Goal: Use online tool/utility: Utilize a website feature to perform a specific function

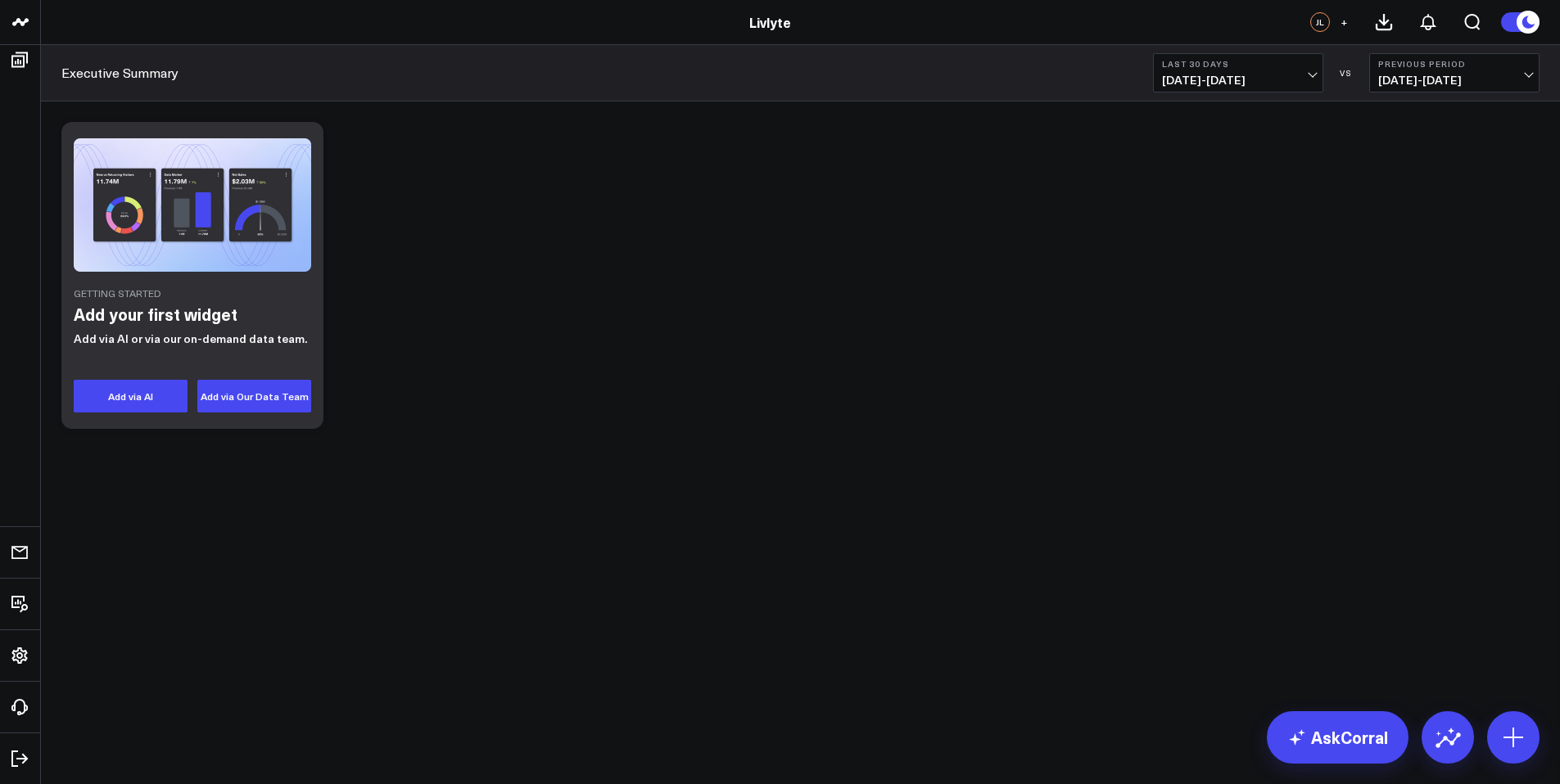
click at [560, 189] on div "Getting Started Add your first widget Add via AI or via our on-demand data team…" at bounding box center [799, 274] width 1494 height 323
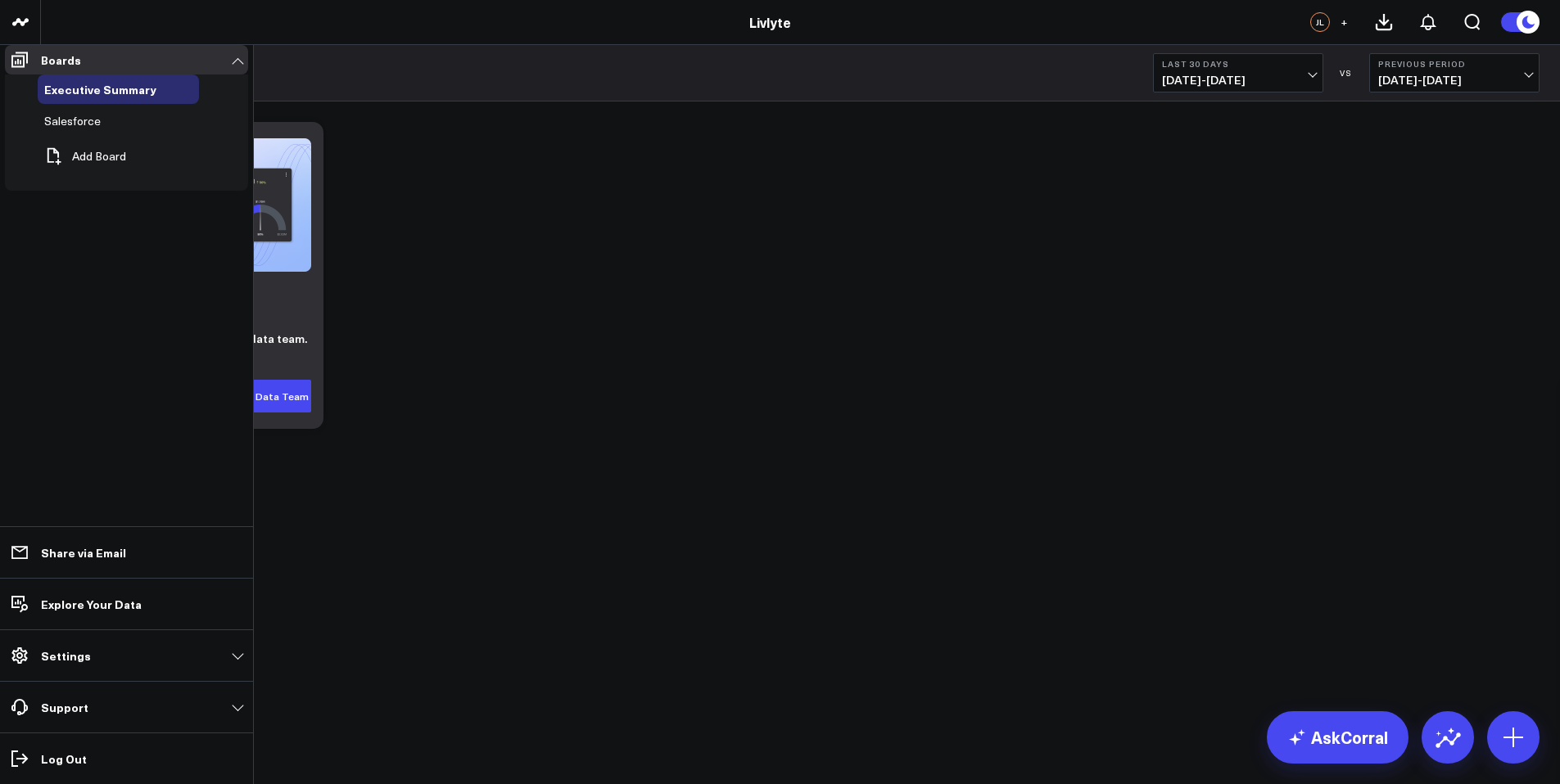
click at [63, 129] on span "Salesforce" at bounding box center [72, 121] width 57 height 16
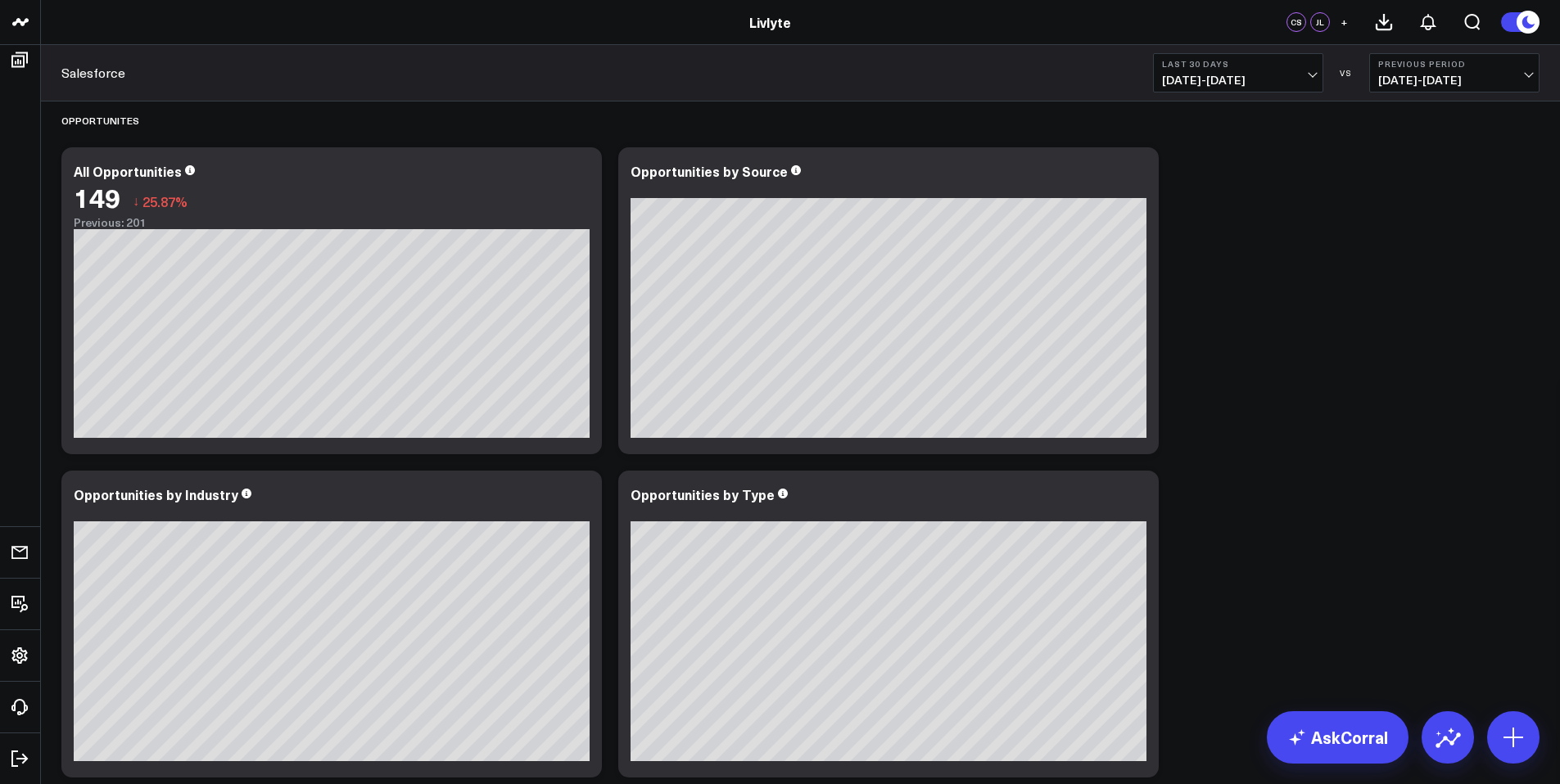
scroll to position [13, 0]
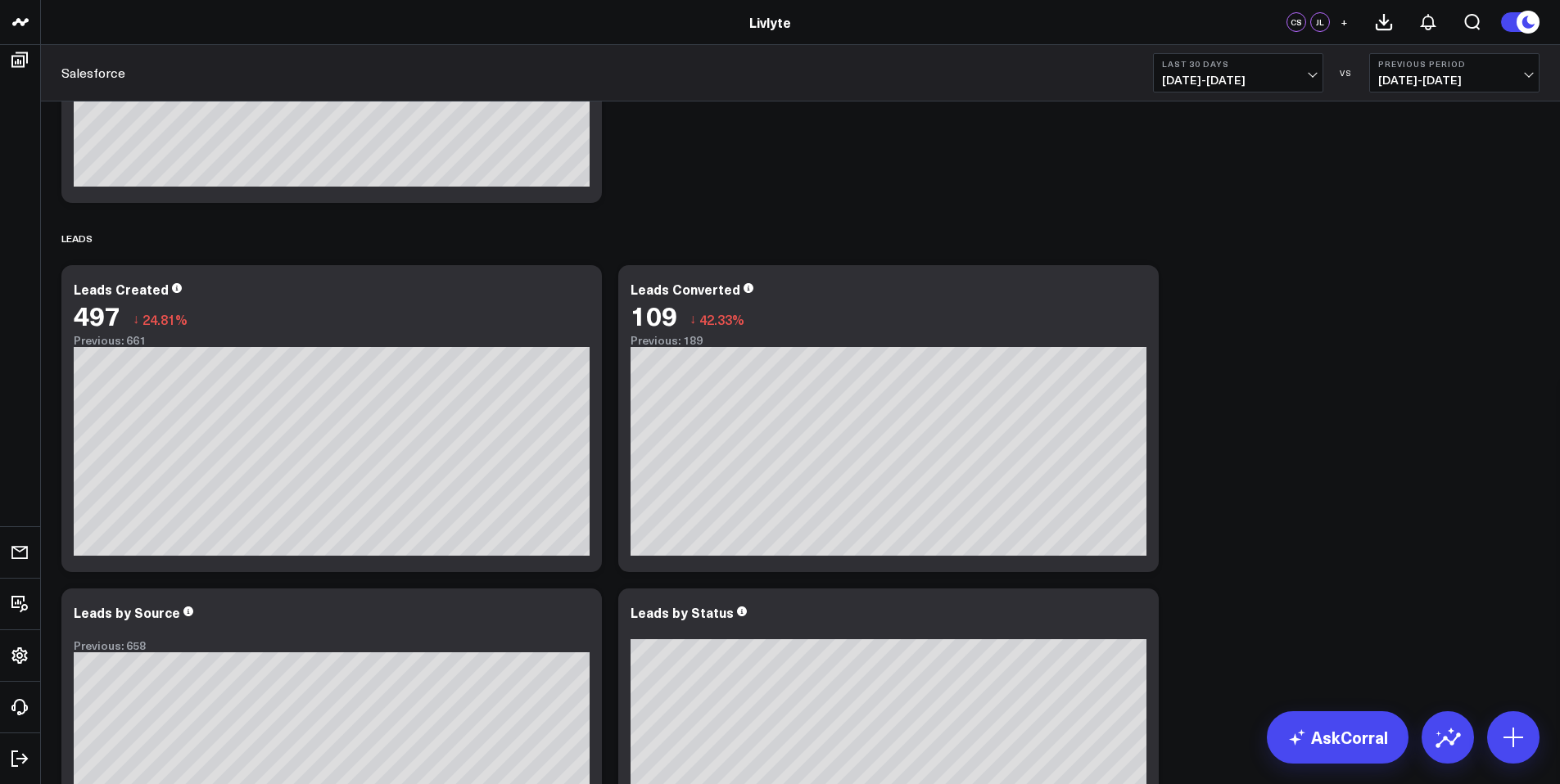
scroll to position [1273, 0]
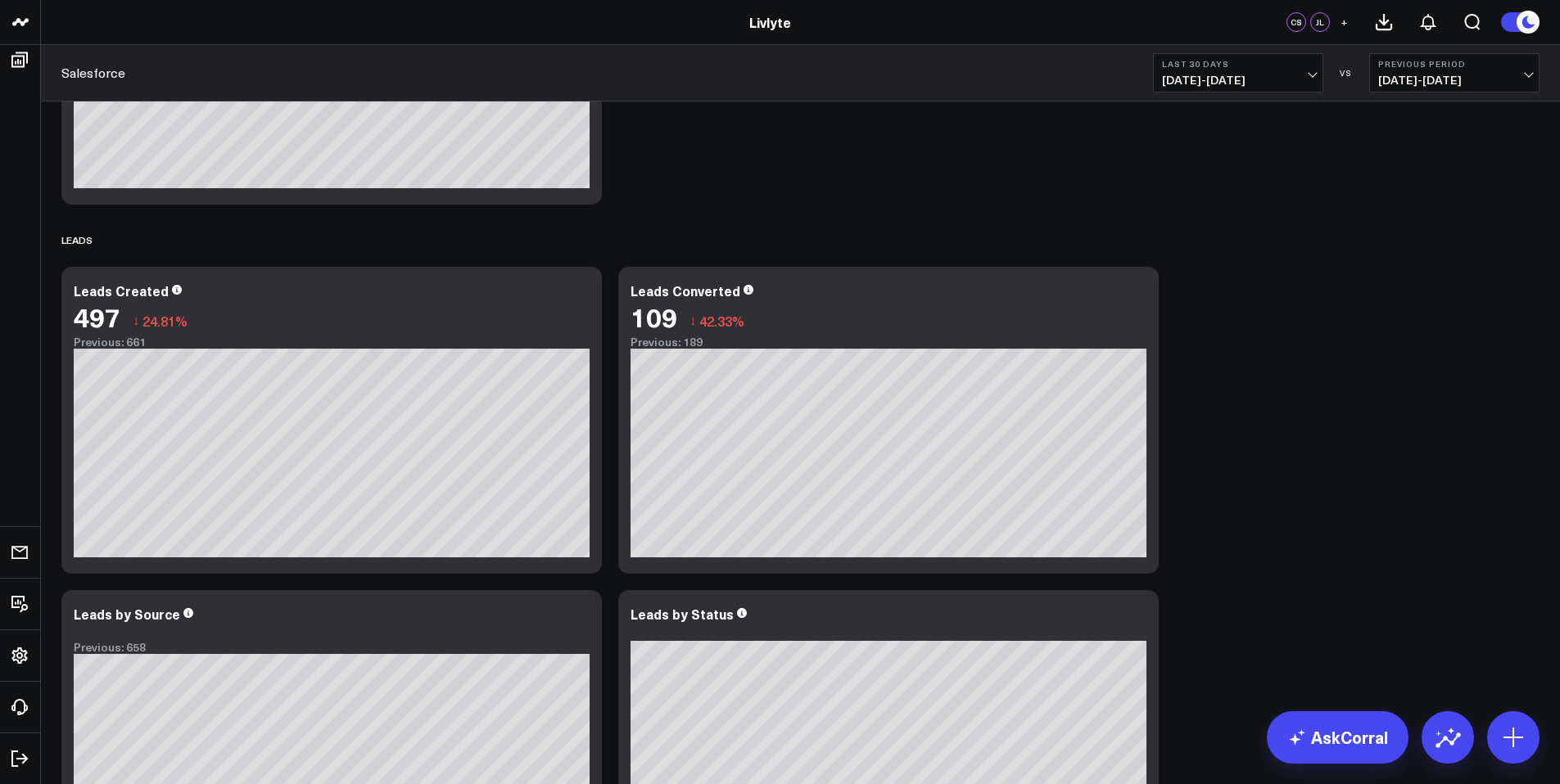
click at [1301, 76] on span "[DATE] - [DATE]" at bounding box center [1238, 79] width 152 height 13
click at [1383, 410] on div "Opportunites Modify via AI Copy link to widget Ask support Remove Create linked…" at bounding box center [799, 235] width 1494 height 2815
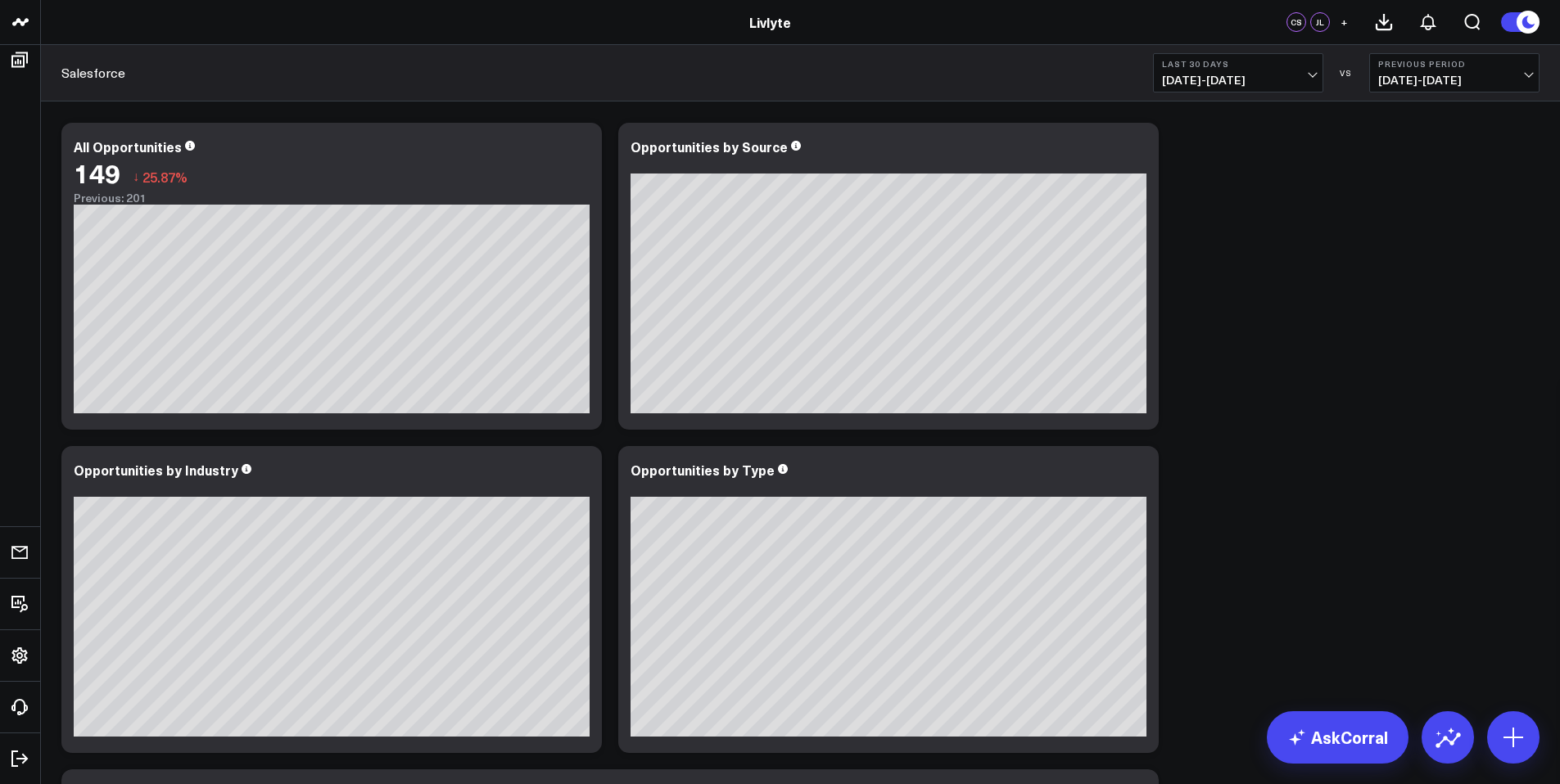
scroll to position [0, 0]
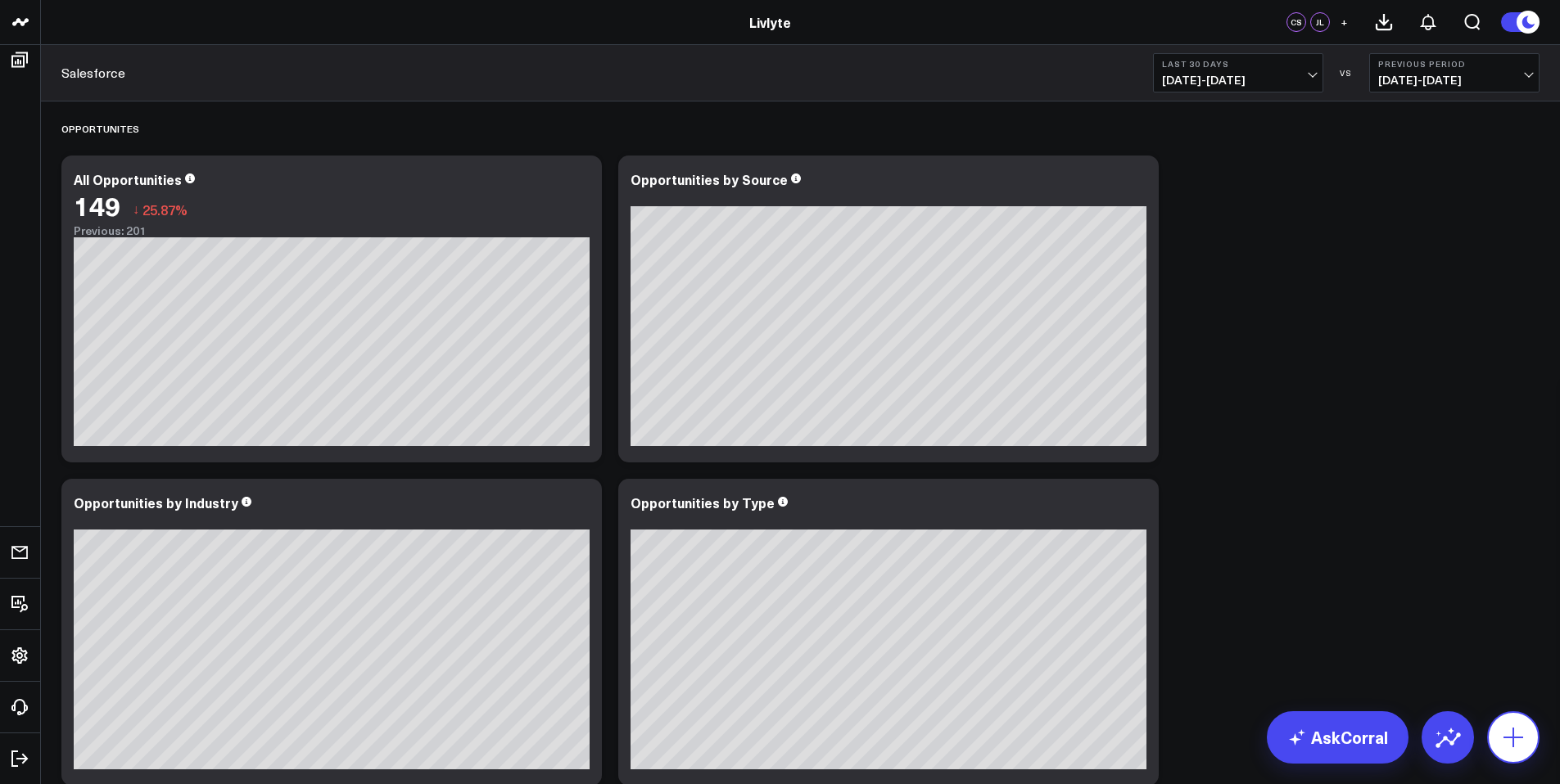
click at [1501, 724] on icon at bounding box center [1512, 737] width 26 height 26
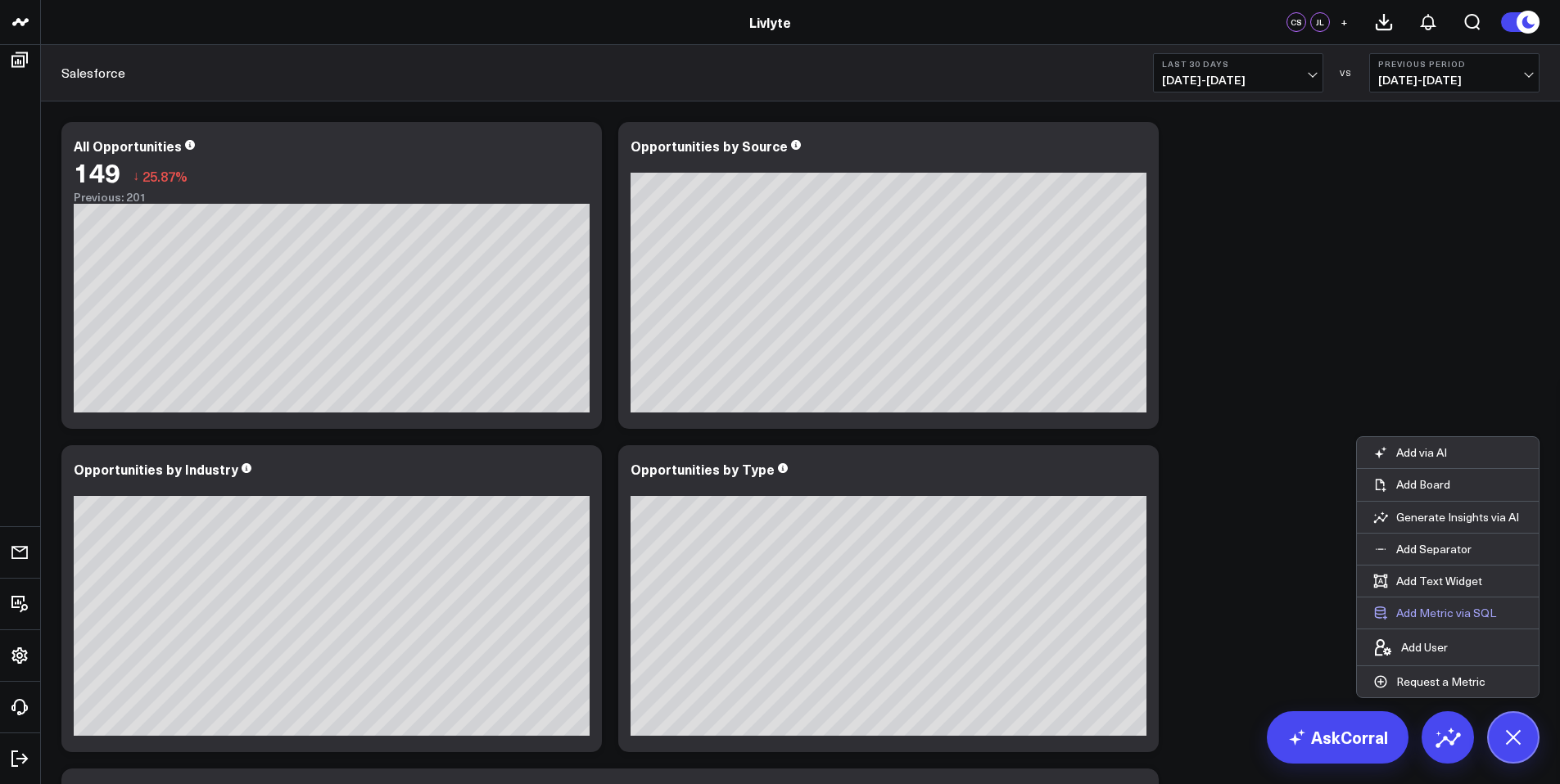
scroll to position [61, 0]
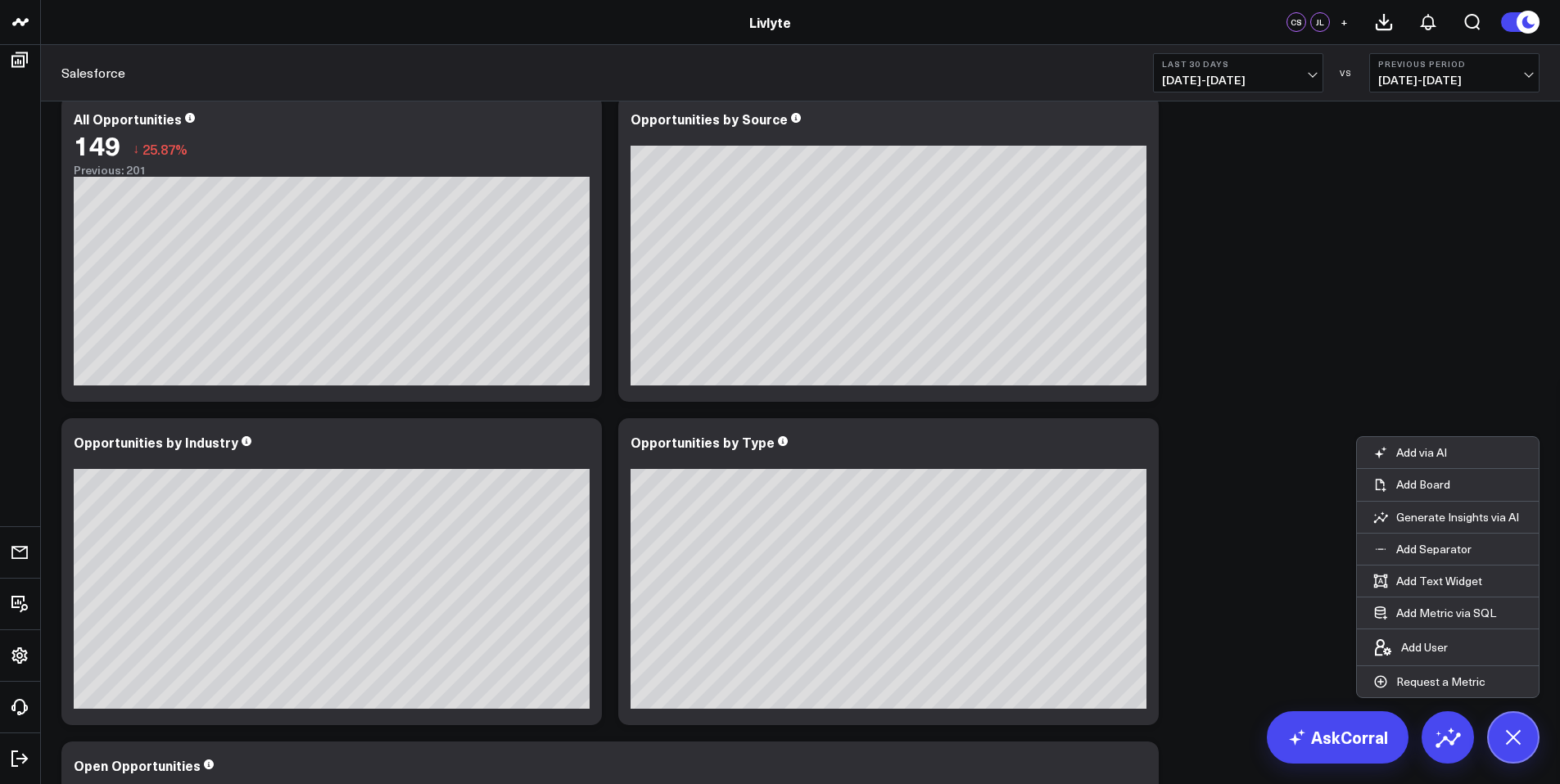
click at [1469, 515] on p "Generate Insights via AI" at bounding box center [1457, 516] width 123 height 15
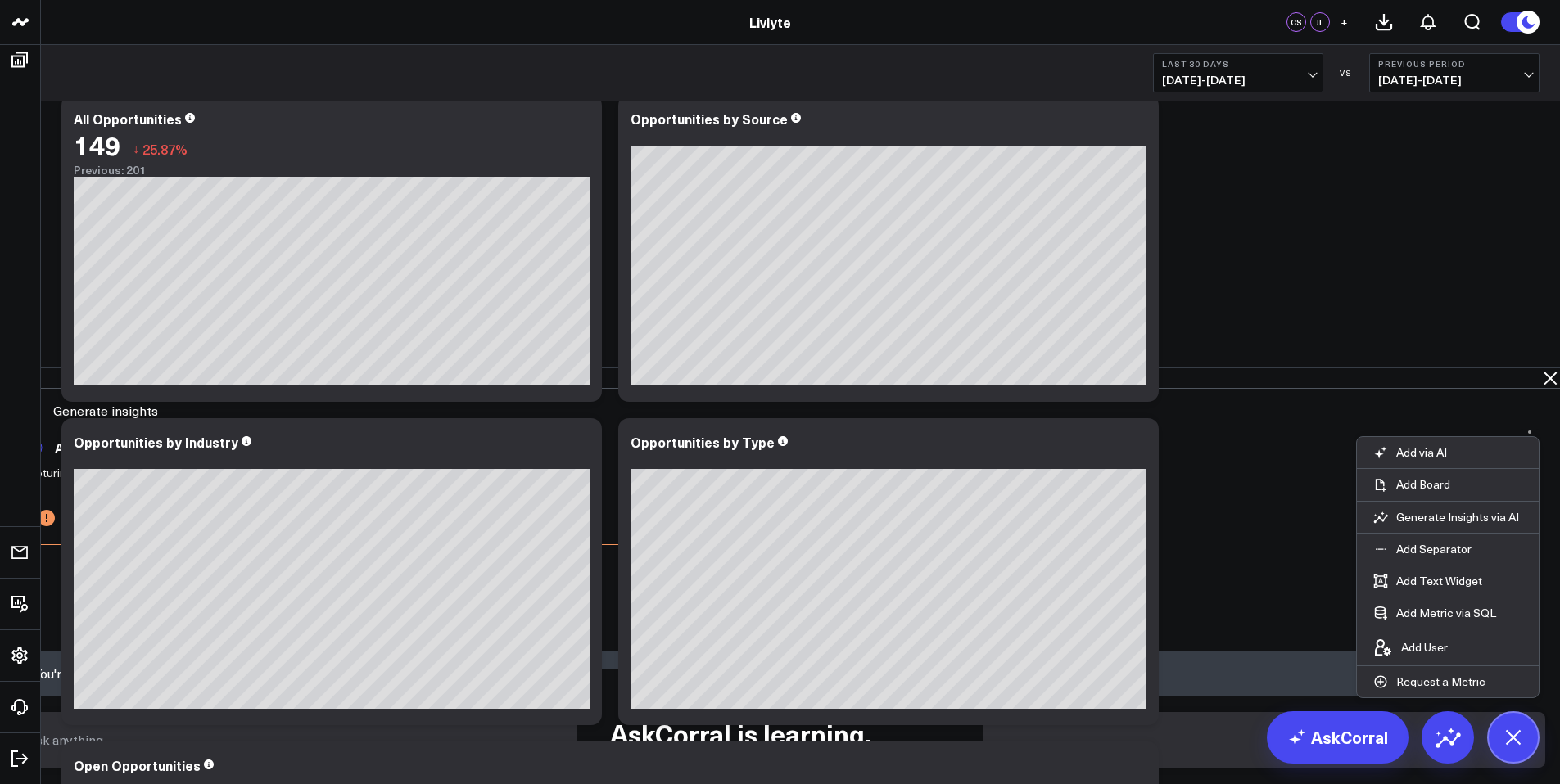
click at [963, 685] on icon at bounding box center [955, 691] width 13 height 13
click at [1545, 368] on icon at bounding box center [1549, 378] width 20 height 20
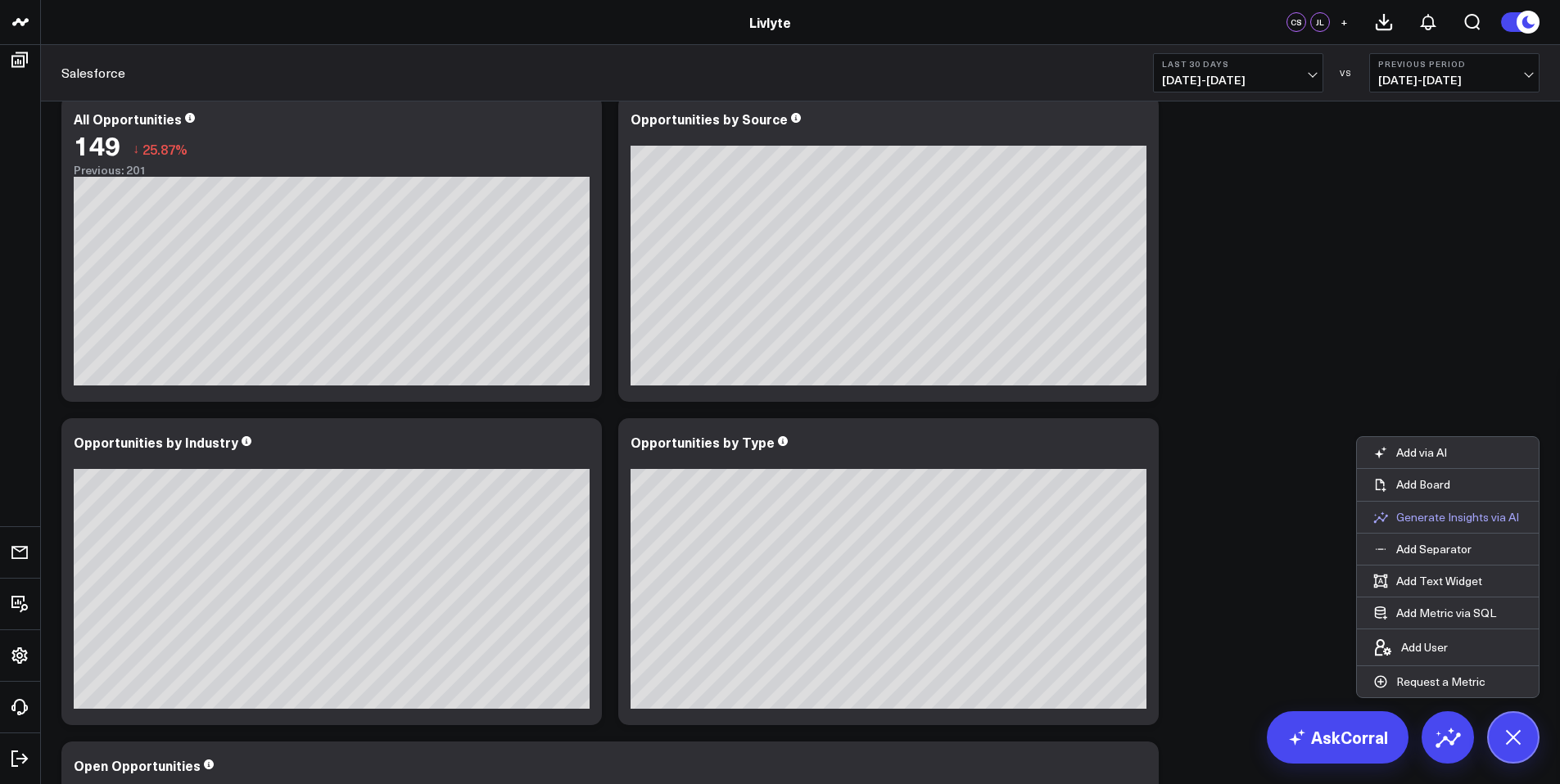
click at [1450, 521] on p "Generate Insights via AI" at bounding box center [1457, 516] width 123 height 15
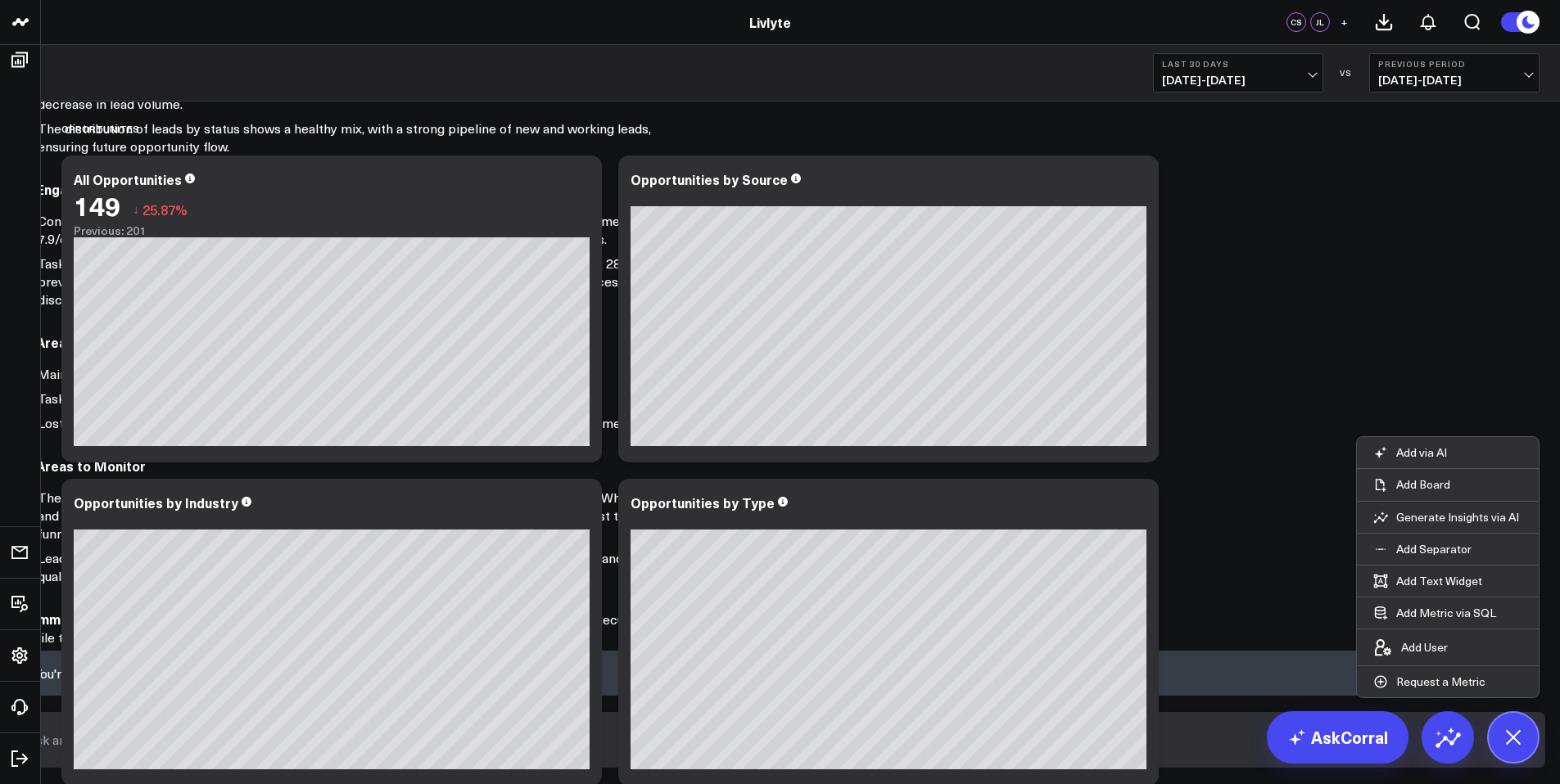
scroll to position [494, 0]
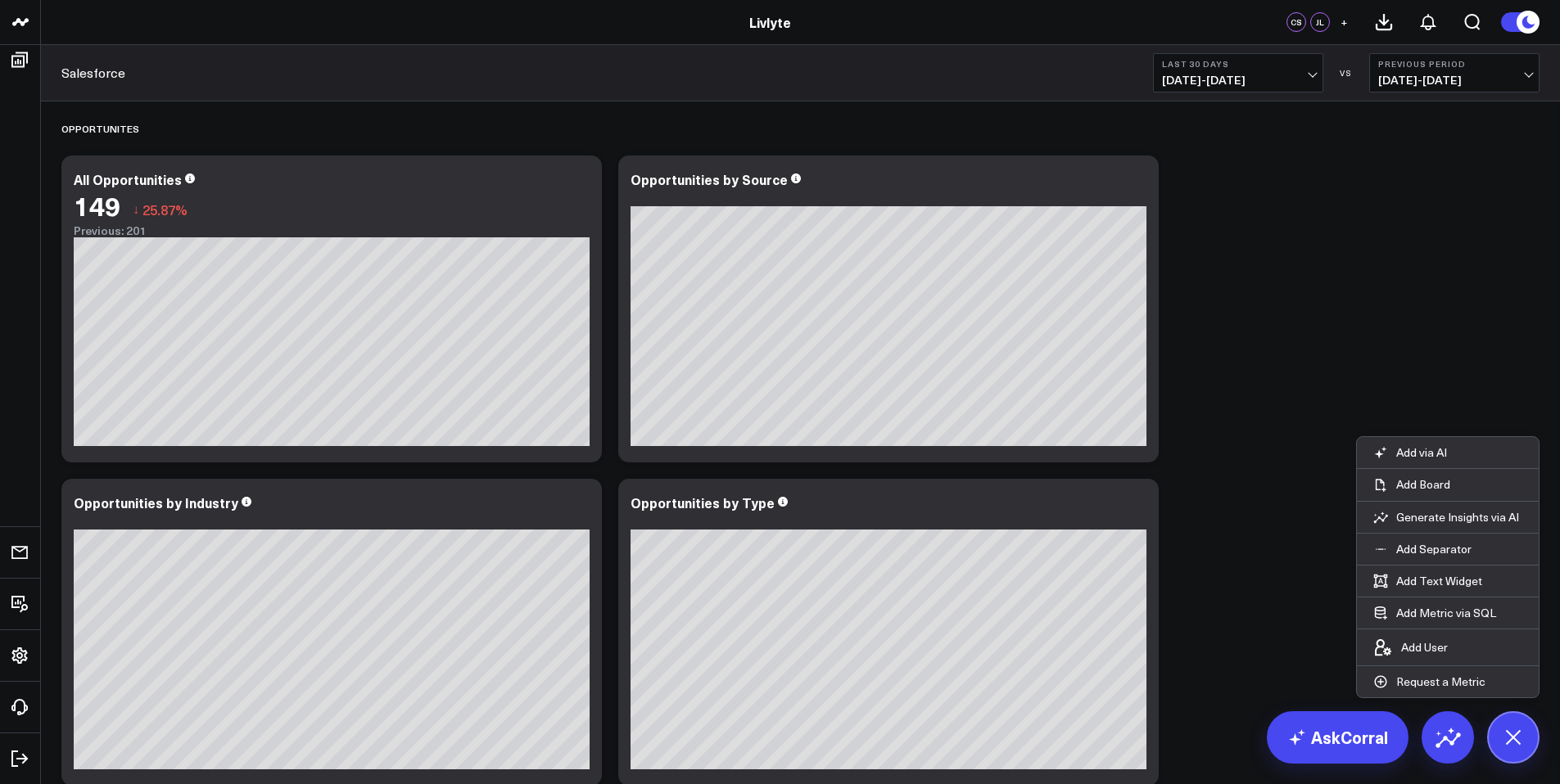
scroll to position [530, 0]
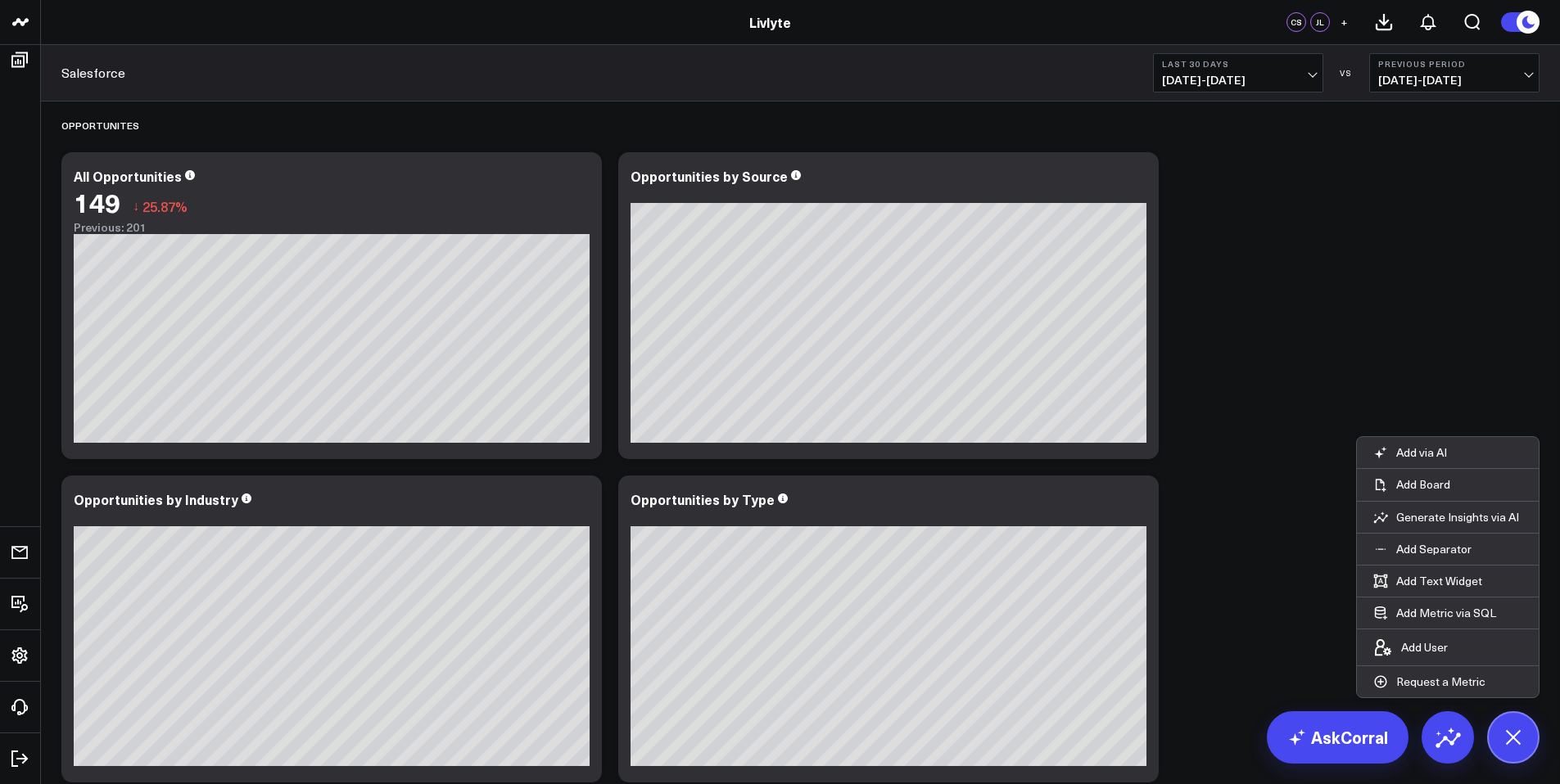
scroll to position [3, 0]
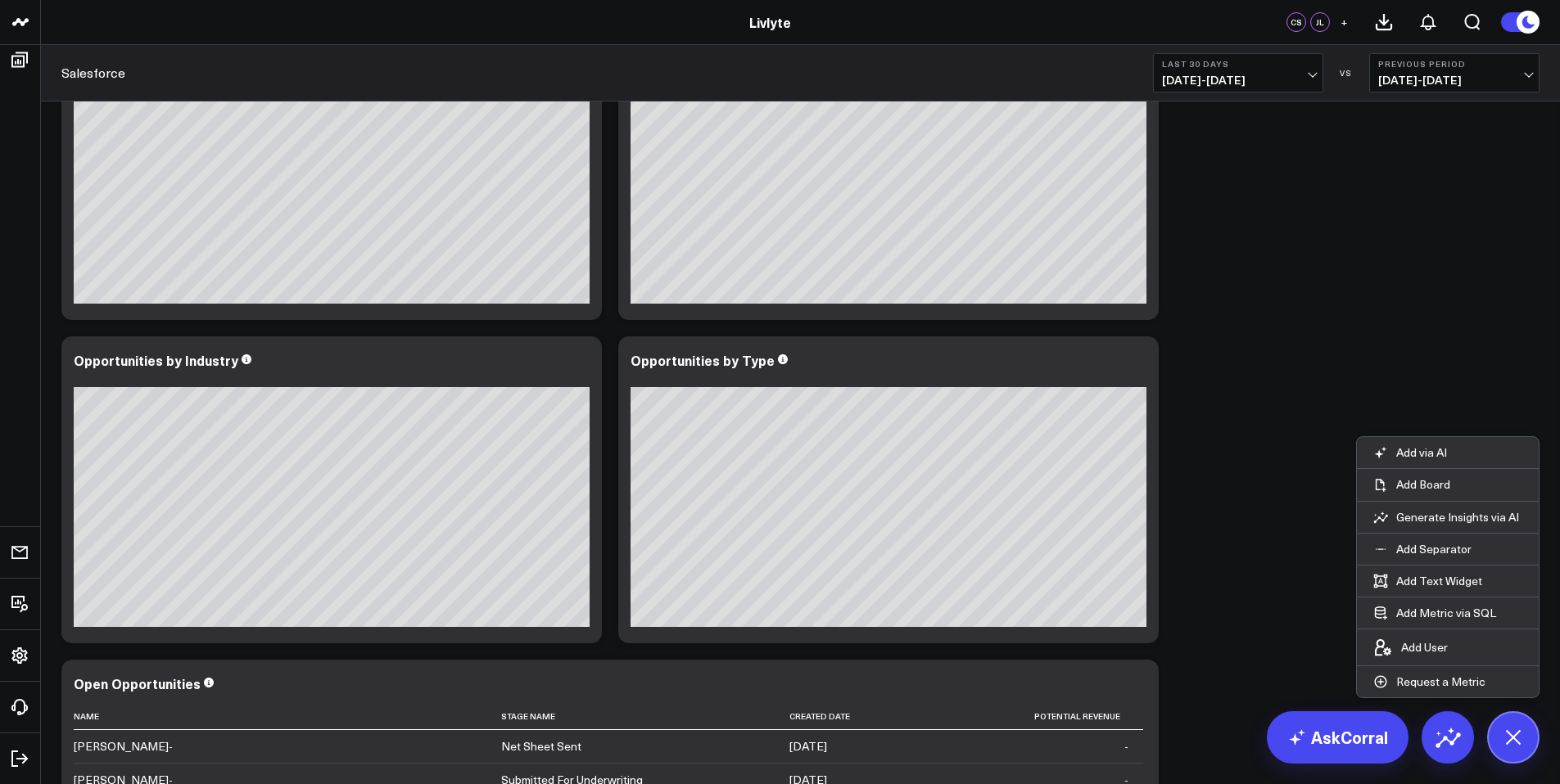
scroll to position [0, 0]
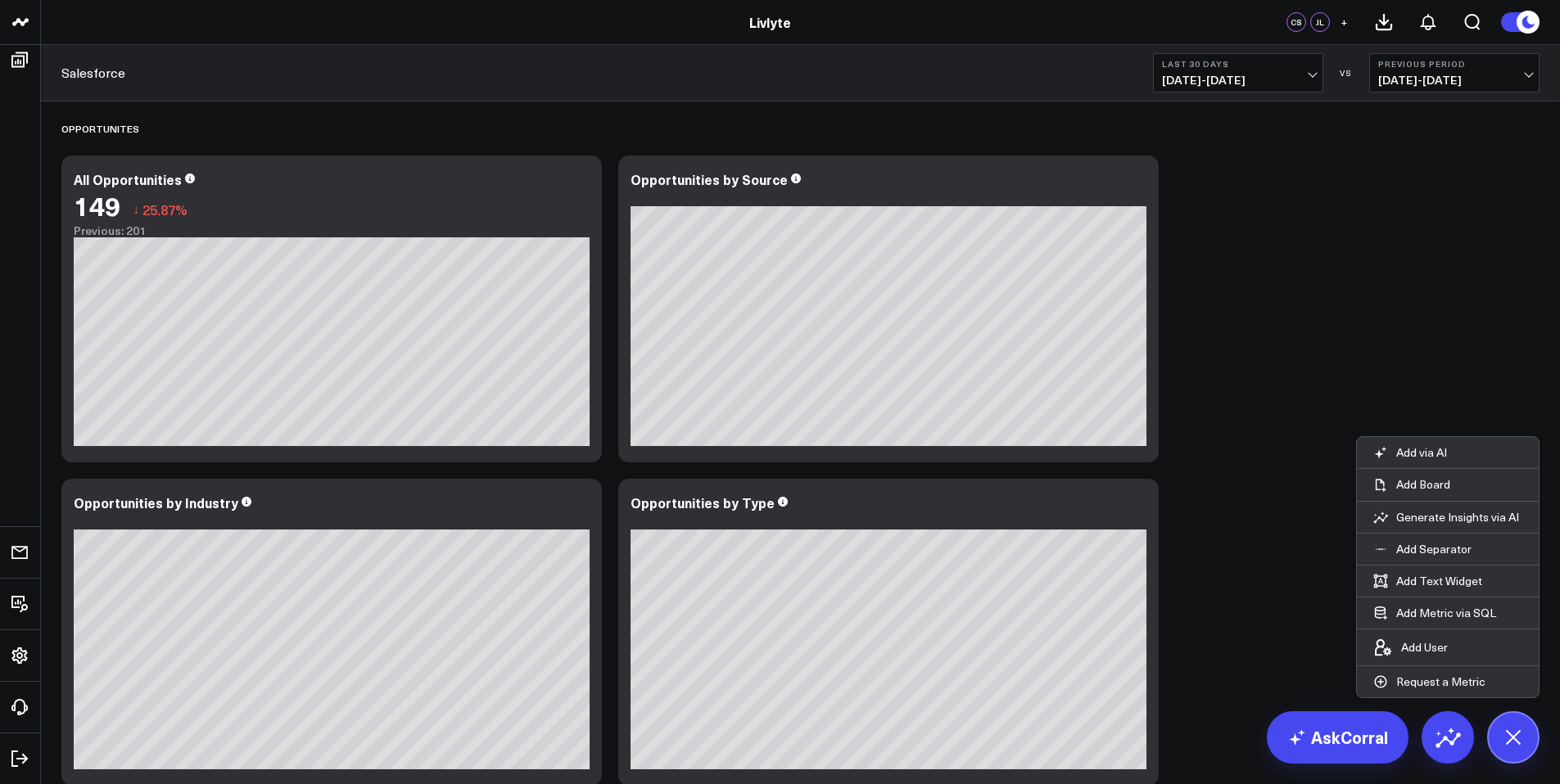
click at [1522, 733] on icon at bounding box center [1512, 737] width 37 height 37
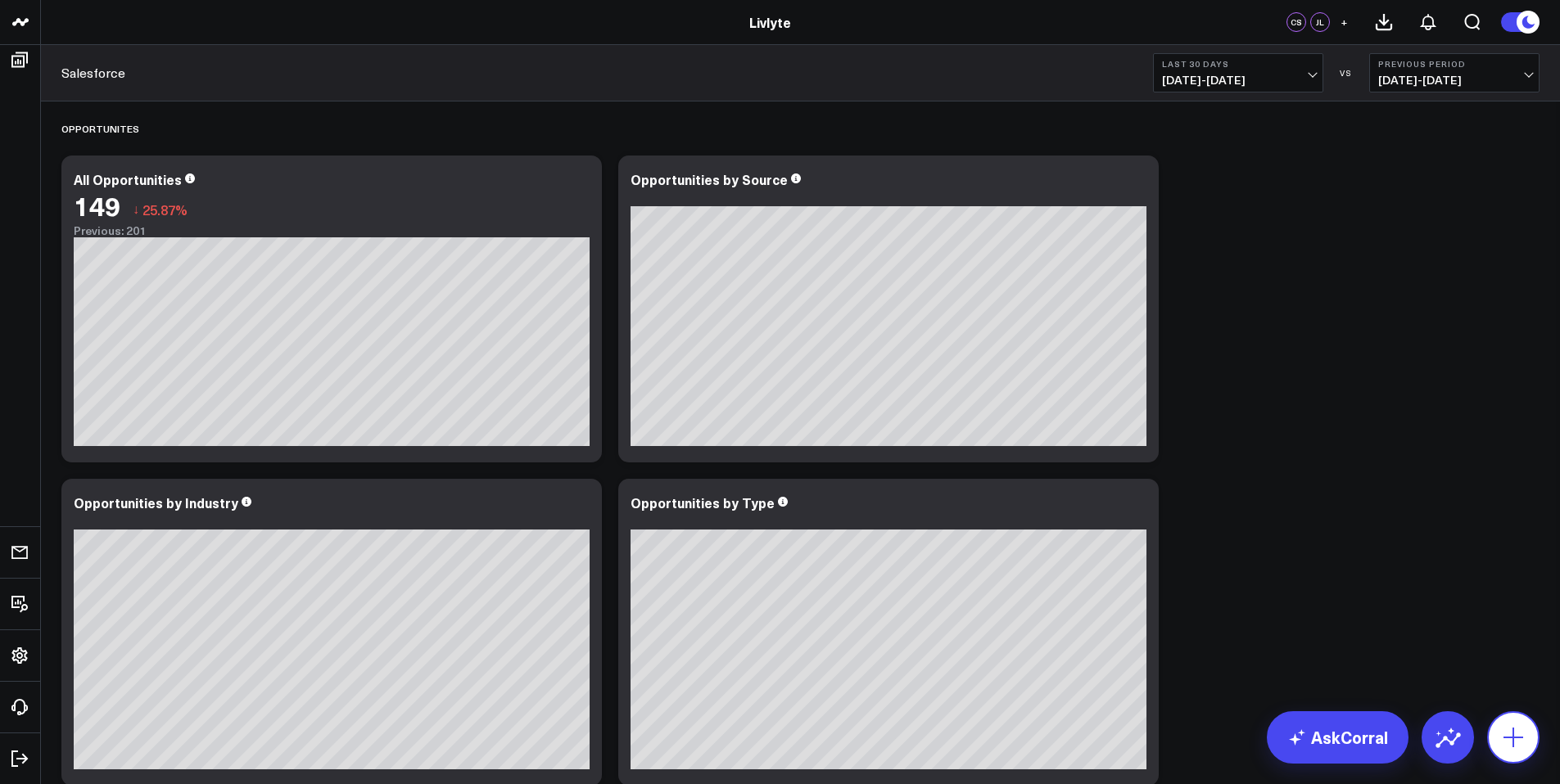
click at [1521, 730] on icon at bounding box center [1512, 737] width 26 height 26
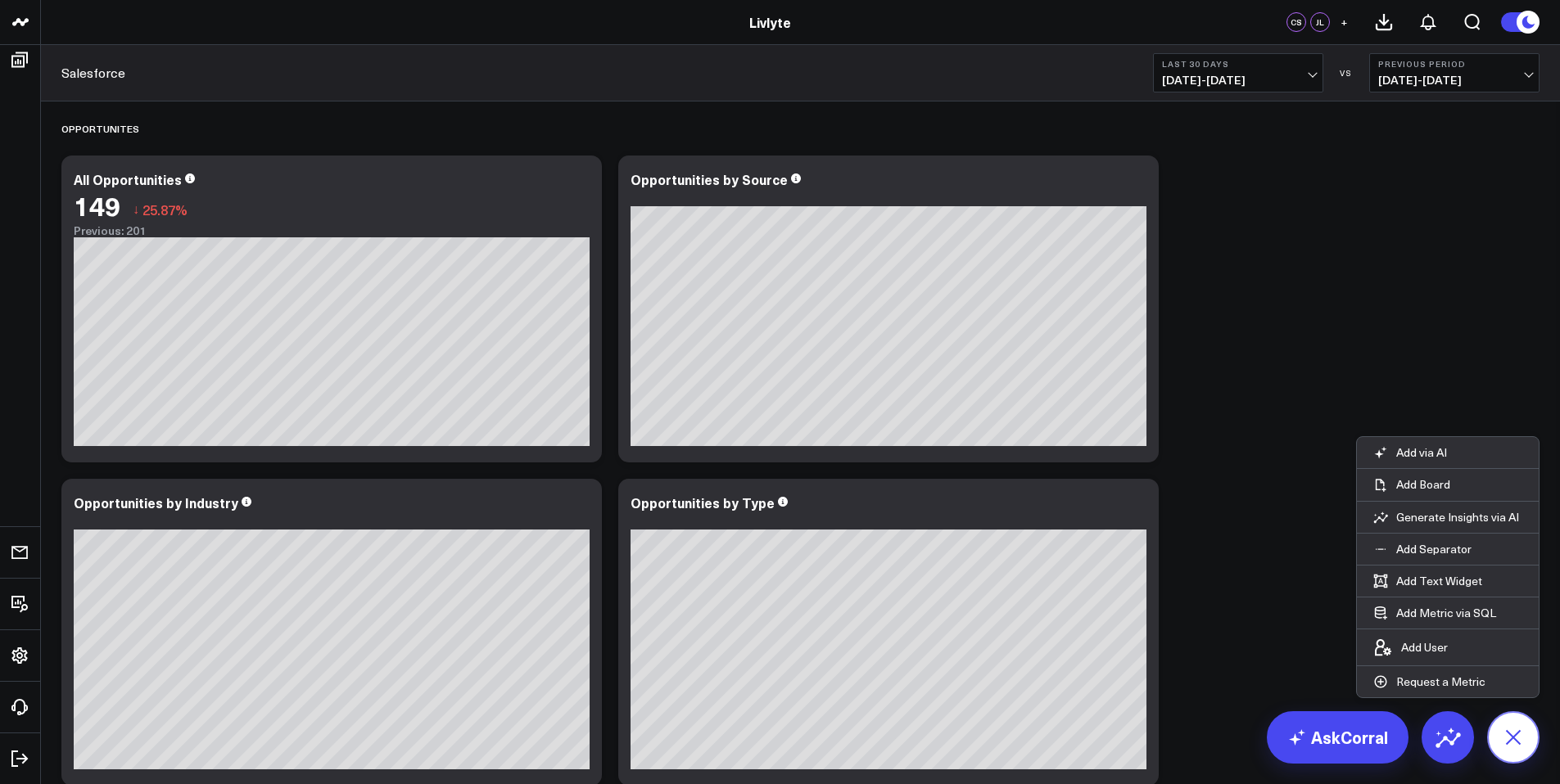
click at [1510, 740] on icon at bounding box center [1512, 737] width 37 height 37
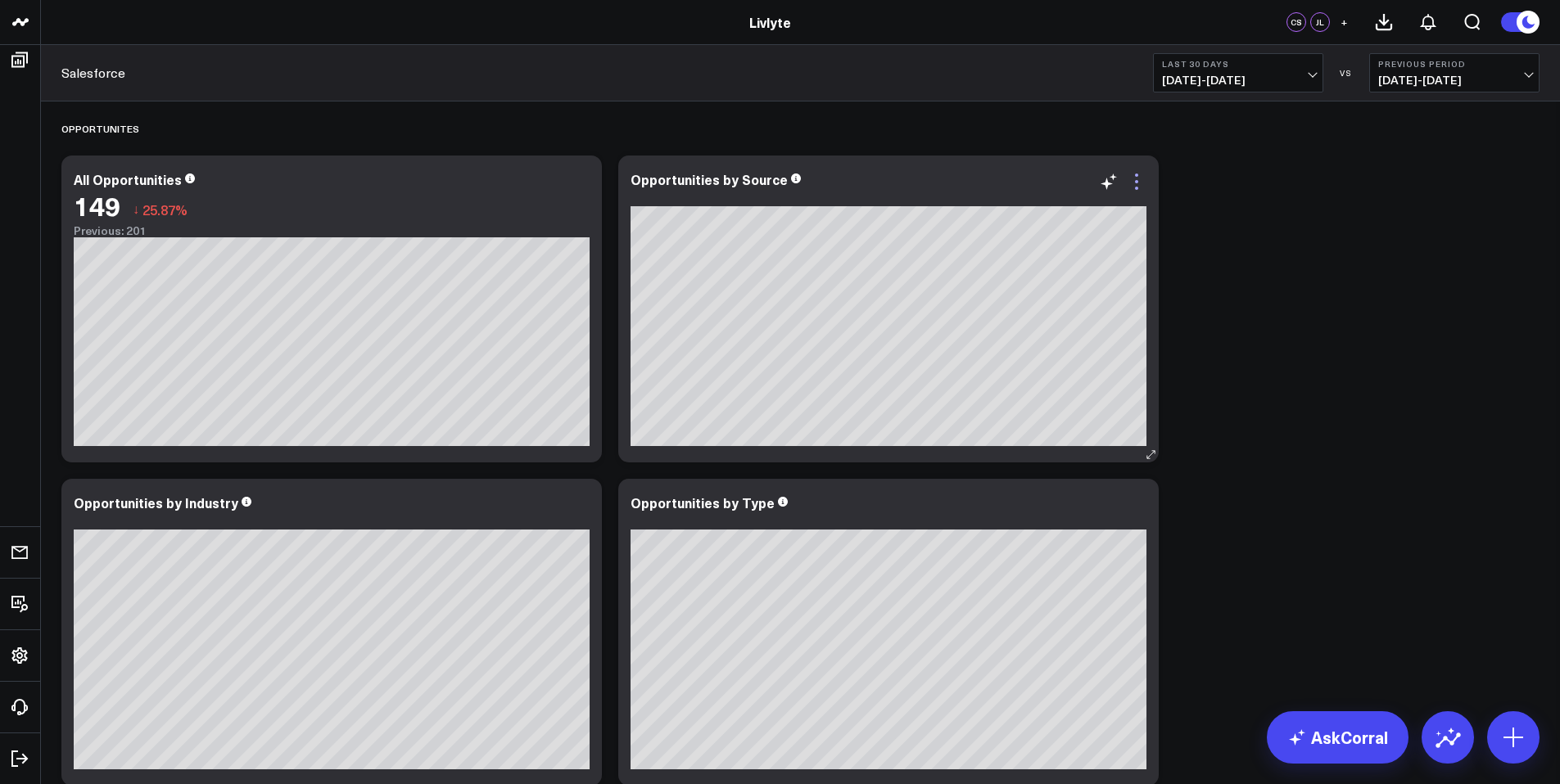
click at [1135, 185] on icon at bounding box center [1136, 182] width 20 height 20
click at [1236, 132] on div "Opportunites" at bounding box center [800, 128] width 1478 height 38
